Goal: Find specific page/section: Find specific page/section

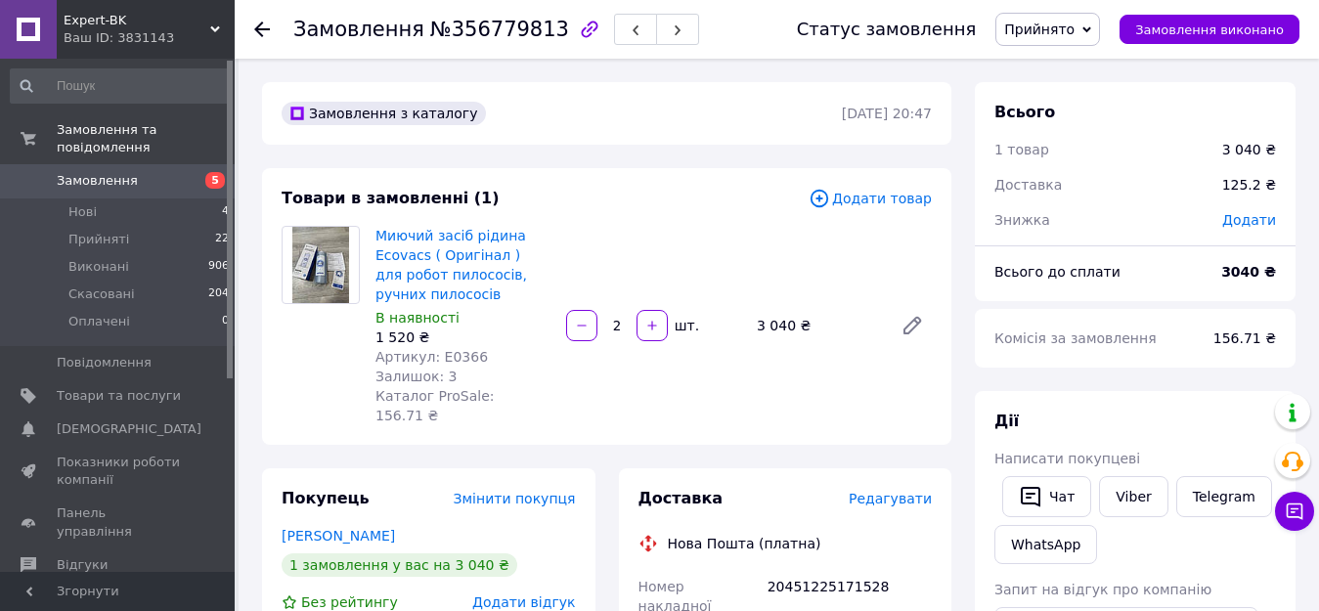
click at [556, 253] on div "Миючий засіб рідина Ecovacs ( Оригінал ) для робот пилососів, ручних пилососів …" at bounding box center [463, 325] width 191 height 207
click at [466, 263] on link "Миючий засіб рідина Ecovacs ( Оригінал ) для робот пилососів, ручних пилососів" at bounding box center [452, 265] width 152 height 74
click at [264, 23] on icon at bounding box center [262, 30] width 16 height 16
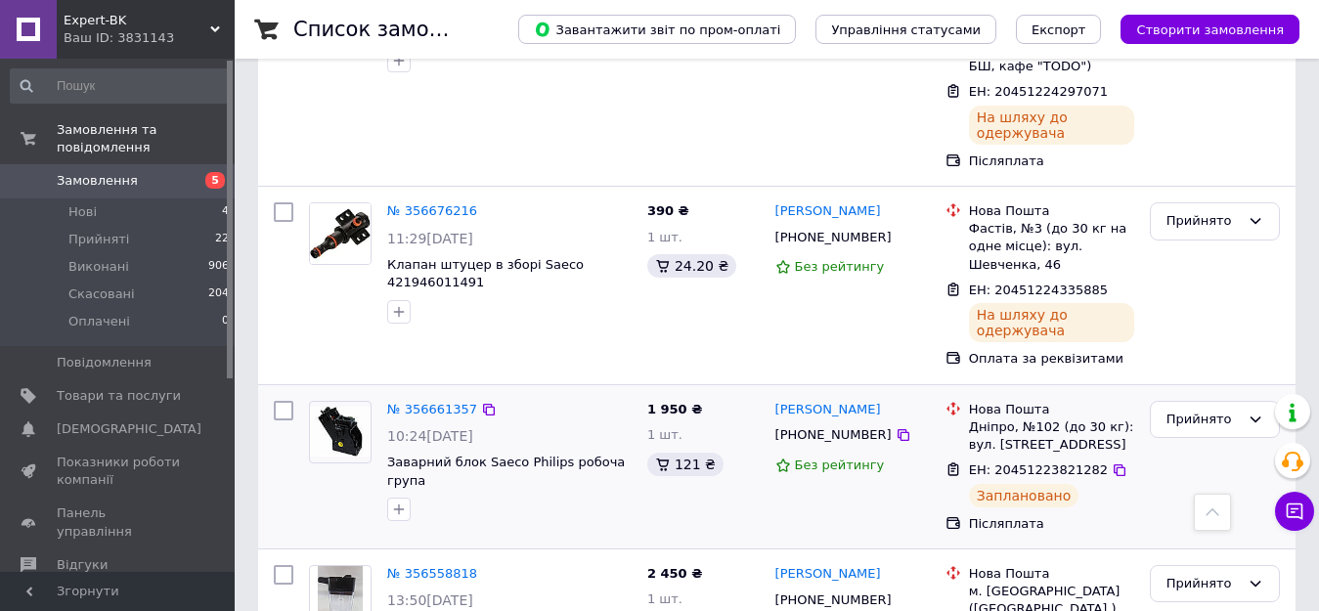
scroll to position [1650, 0]
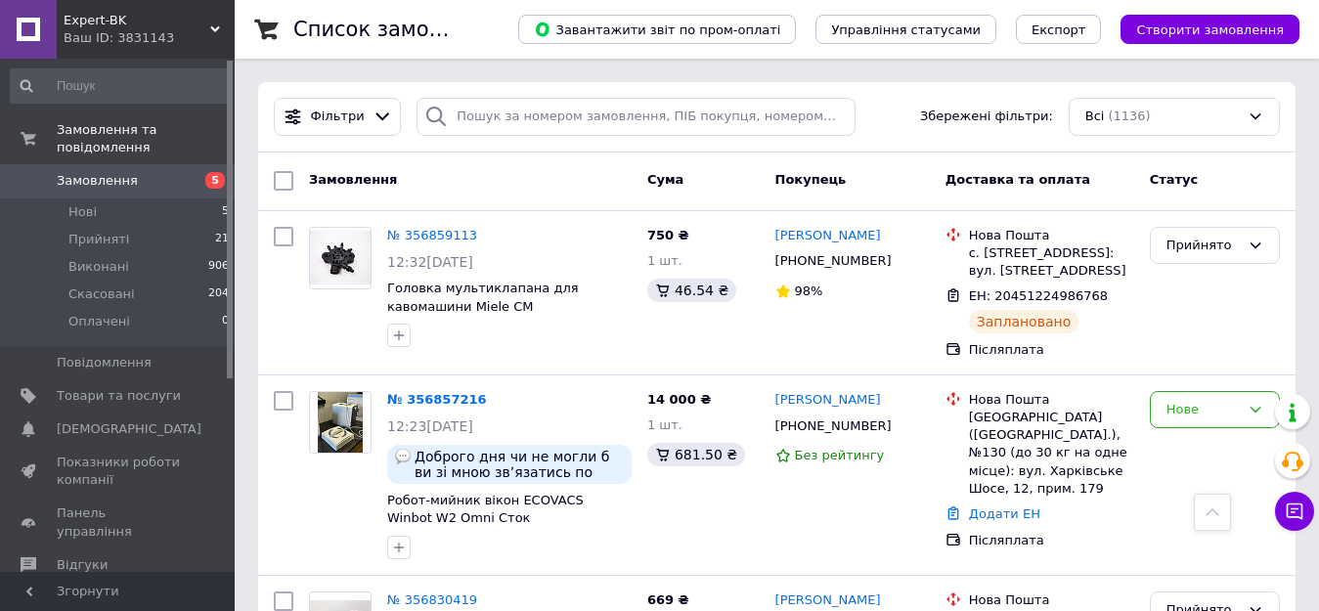
scroll to position [782, 0]
